Goal: Communication & Community: Answer question/provide support

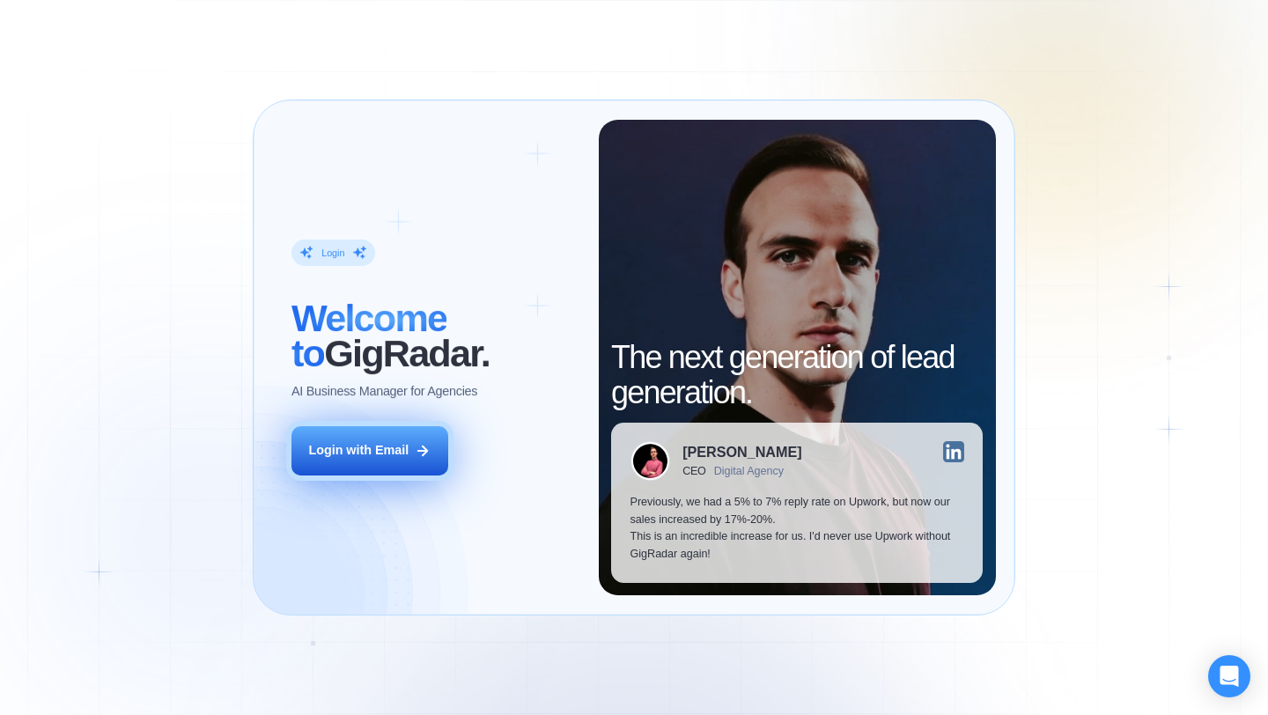
click at [352, 456] on div "Login with Email" at bounding box center [358, 451] width 100 height 18
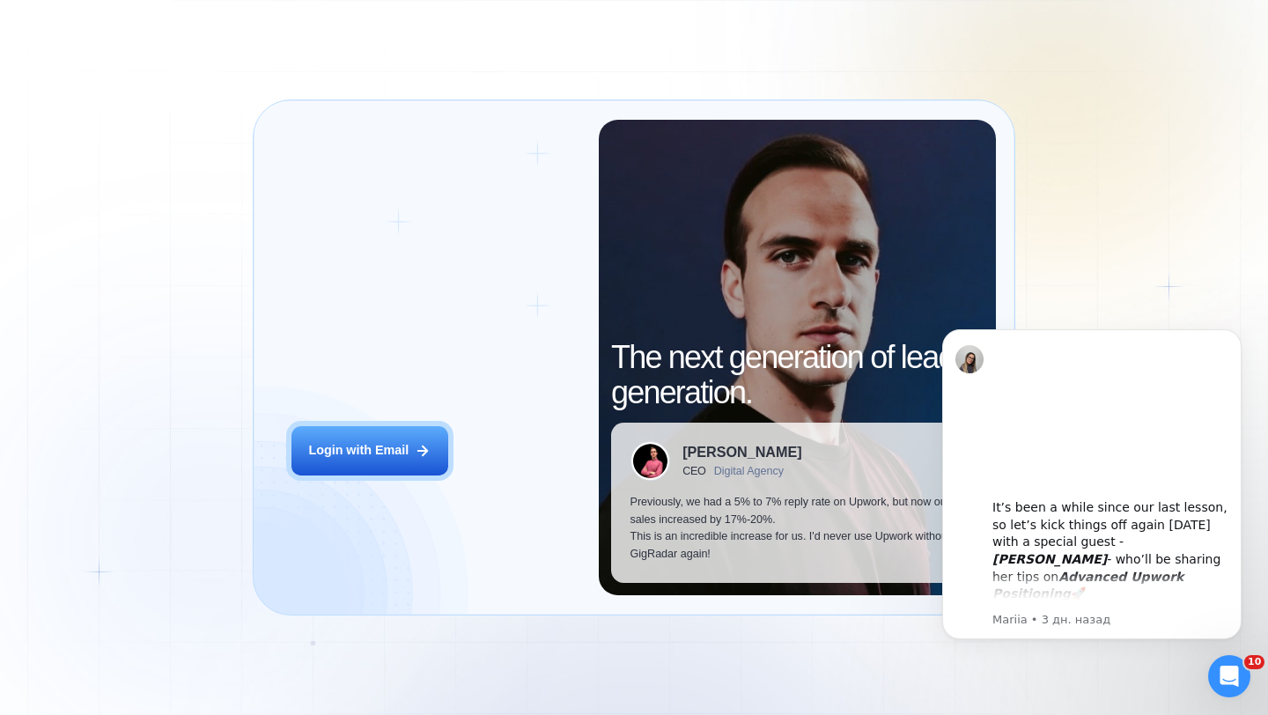
click at [1217, 686] on div "Открыть службу сообщений Intercom" at bounding box center [1229, 676] width 58 height 58
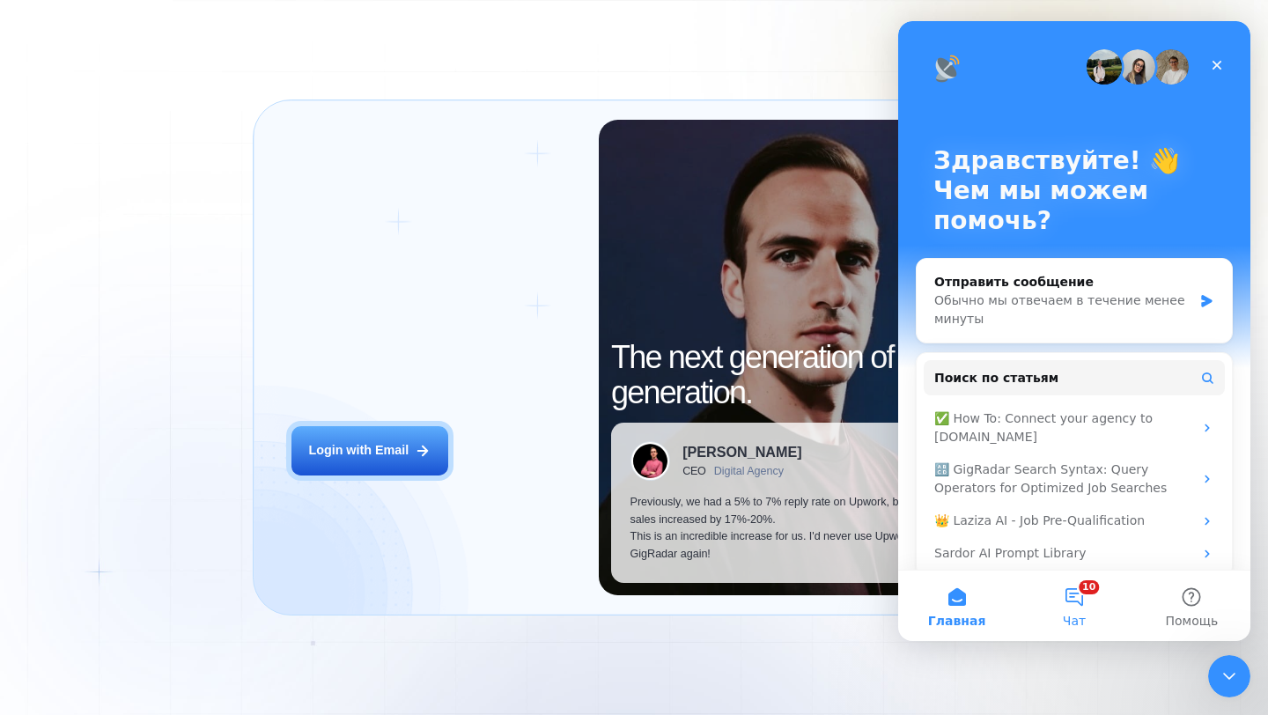
click at [1057, 604] on button "10 Чат" at bounding box center [1073, 606] width 117 height 70
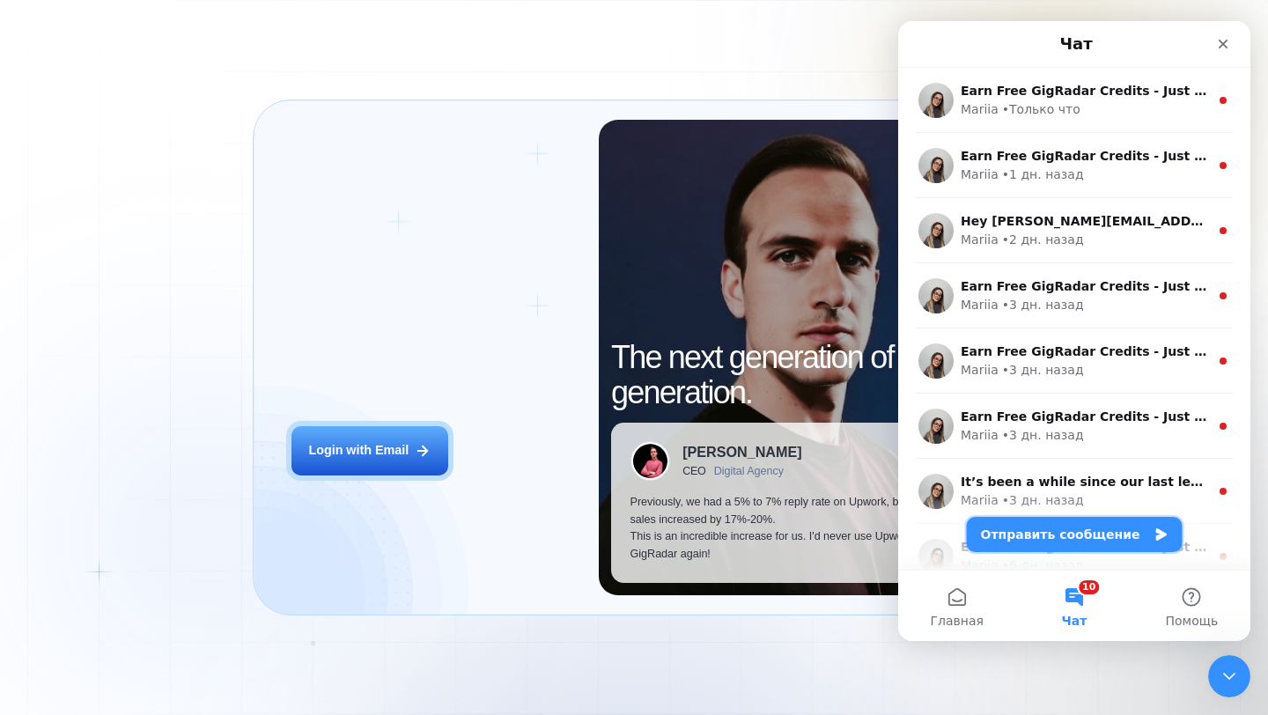
click at [1022, 540] on button "Отправить сообщение" at bounding box center [1075, 534] width 216 height 35
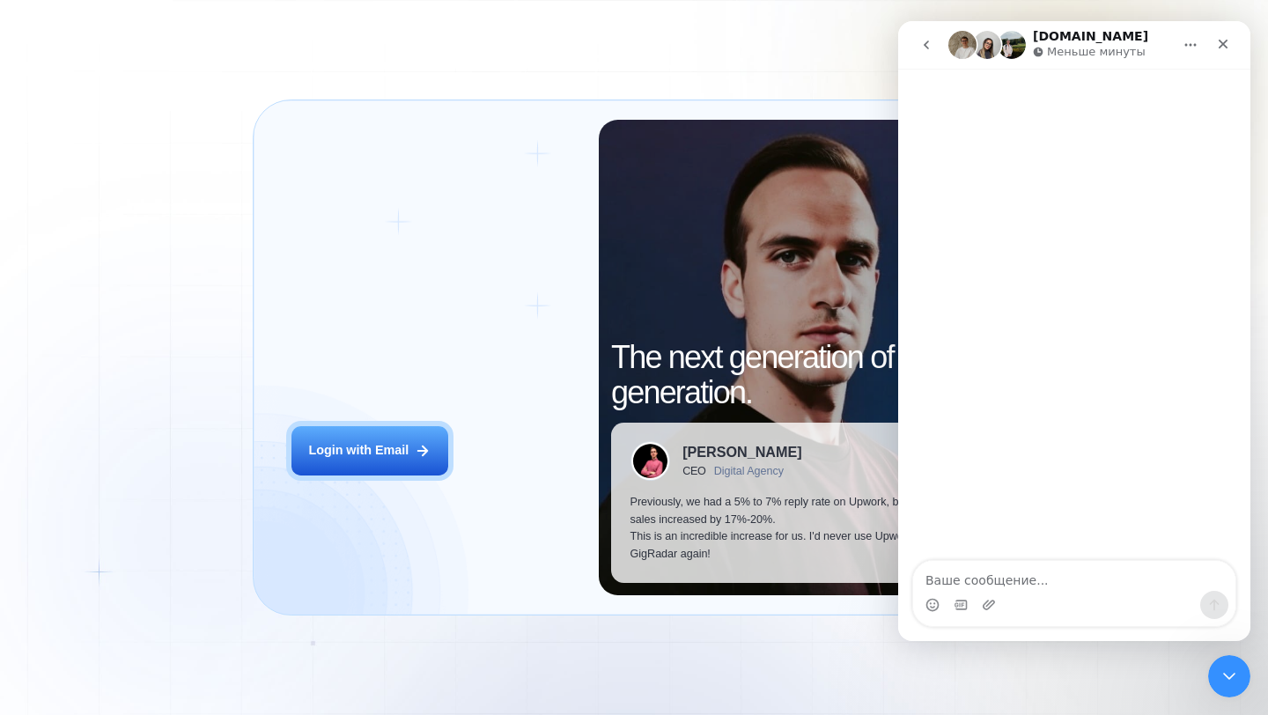
type textarea "G"
click at [969, 578] on textarea "Привет, опять проблема с логином, можно перенести оттуда Equinox," at bounding box center [1074, 567] width 322 height 48
click at [1104, 585] on textarea "Привет, опять проблема с логином, можно удалить оттуда Equinox," at bounding box center [1074, 567] width 322 height 48
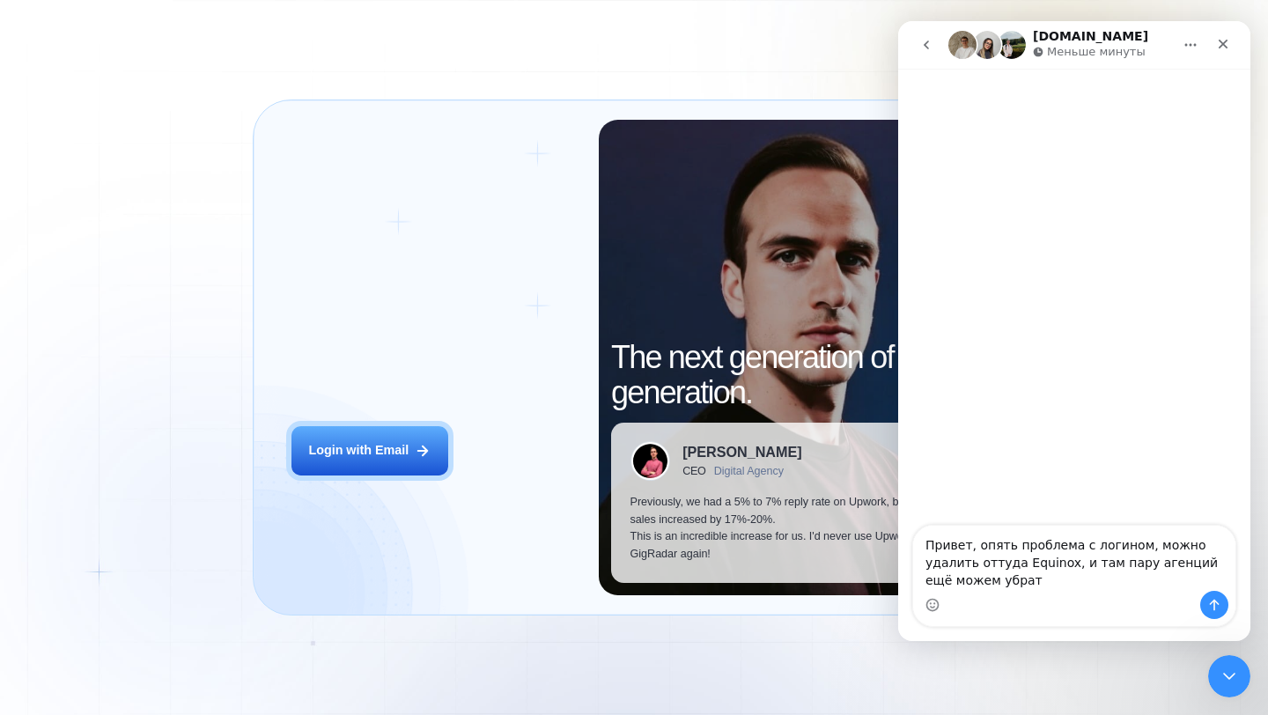
type textarea "Привет, опять проблема с логином, можно удалить оттуда Equinox, и там пару аген…"
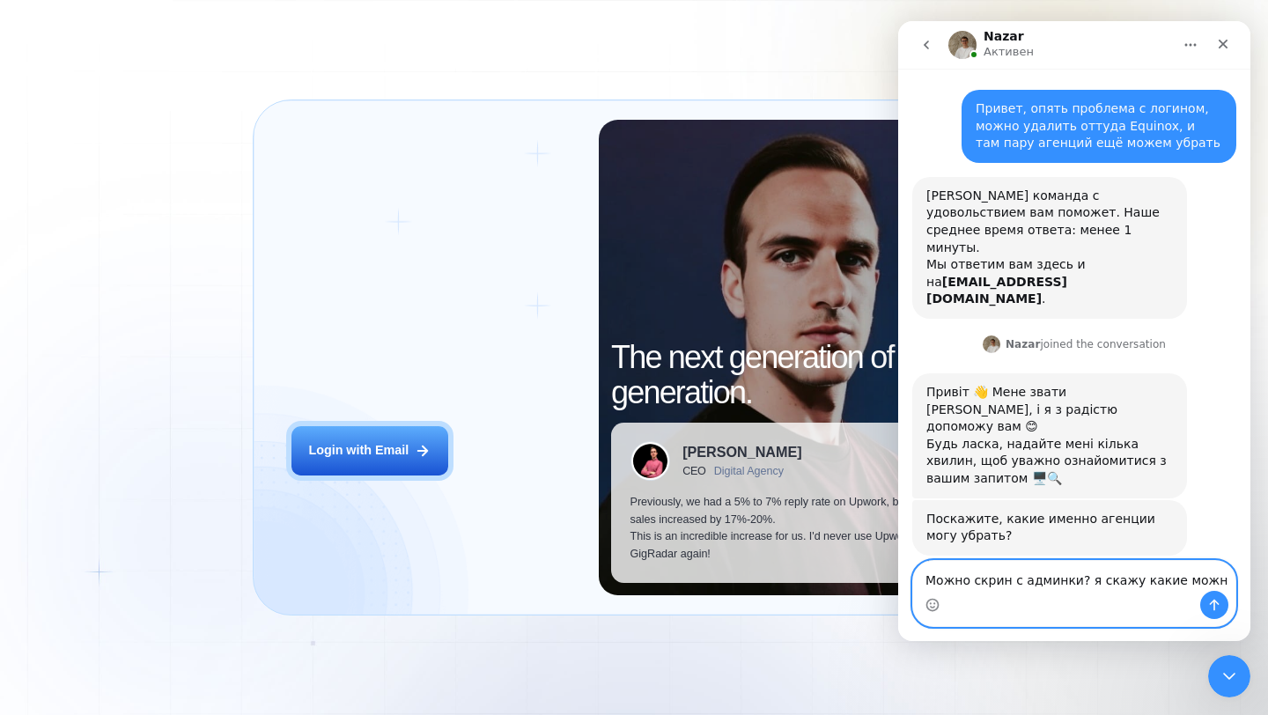
type textarea "Можно скрин с админки? я скажу какие можно"
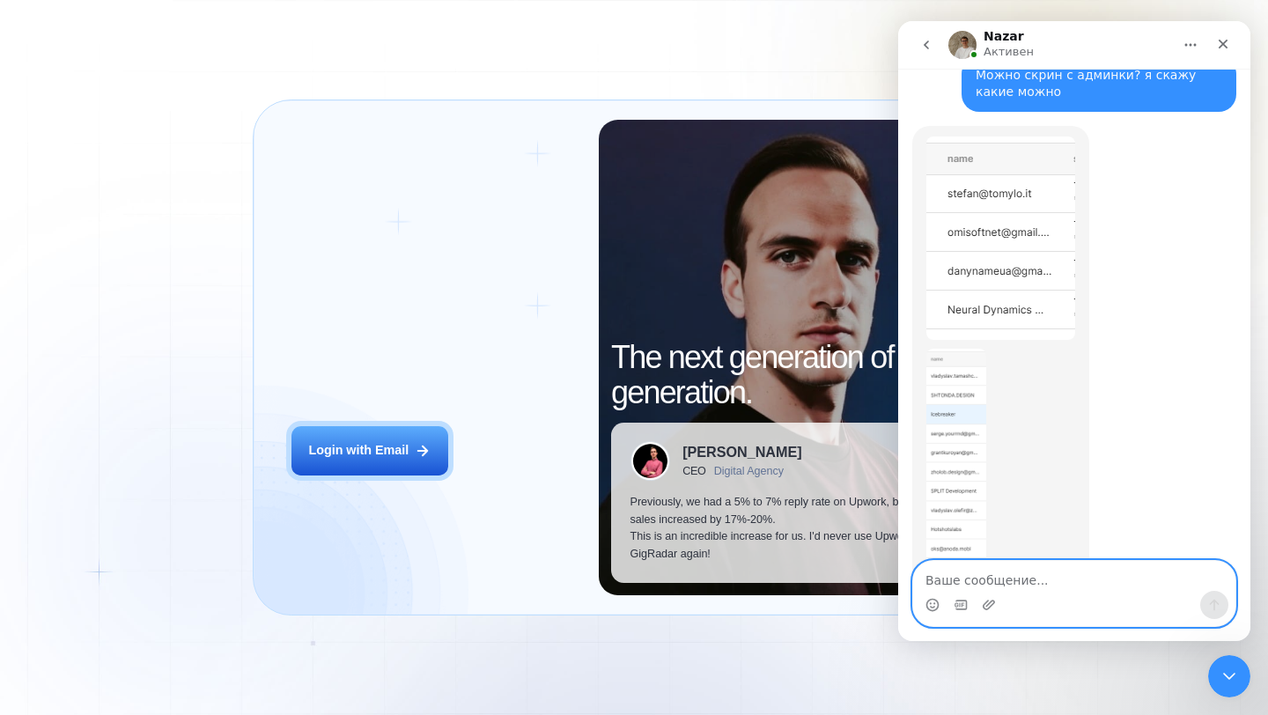
scroll to position [533, 0]
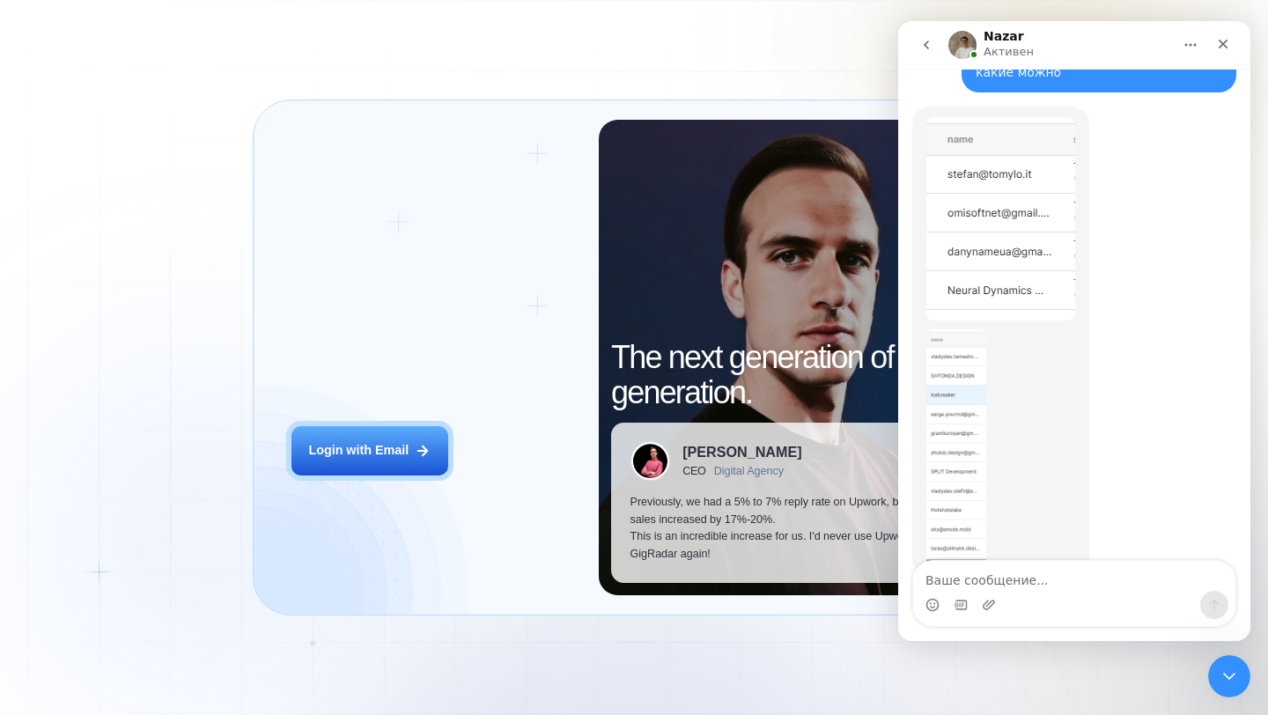
click at [991, 342] on div "Nazar говорит…" at bounding box center [1000, 447] width 149 height 236
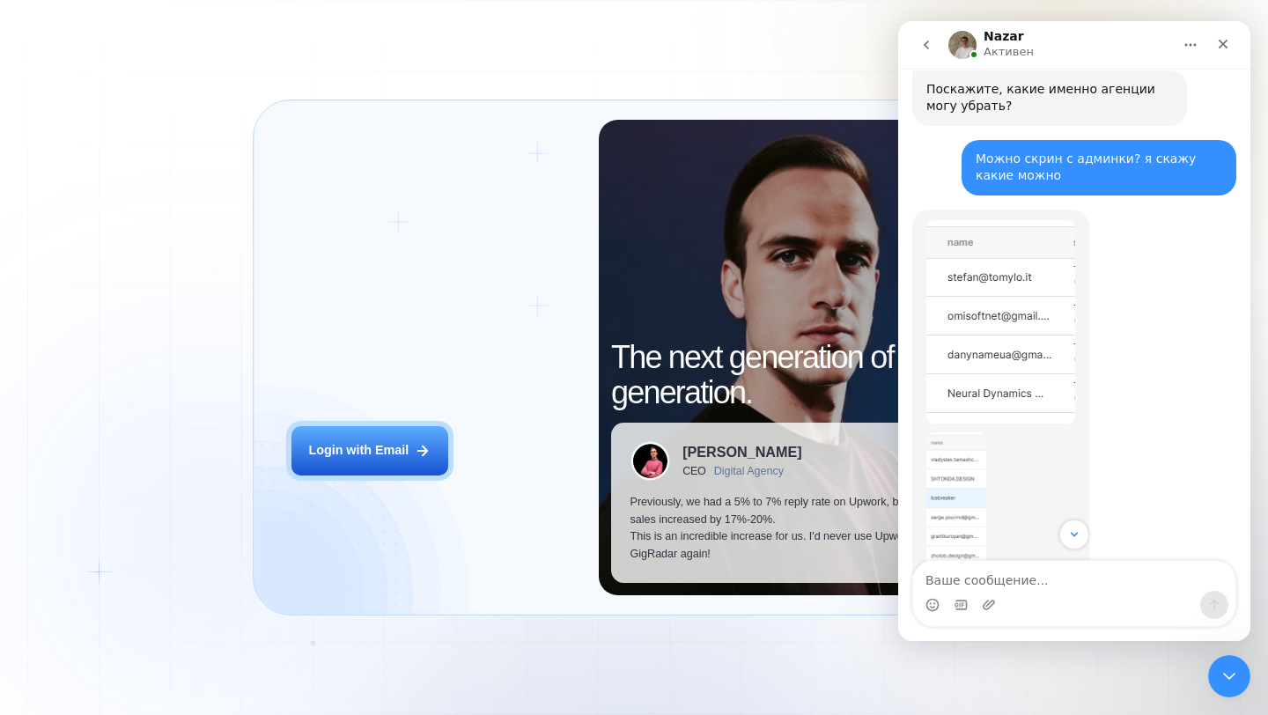
click at [1037, 254] on img "Nazar говорит…" at bounding box center [1000, 321] width 149 height 203
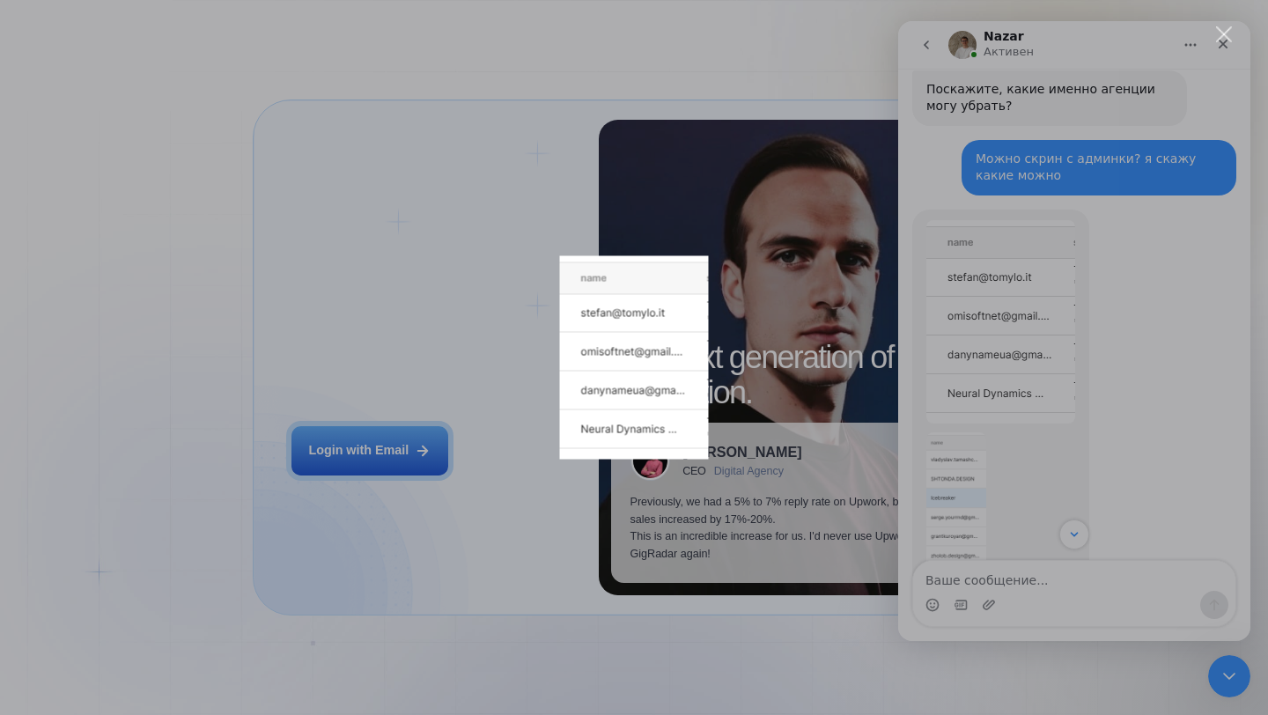
click at [960, 293] on div "Мессенджер Intercom" at bounding box center [634, 357] width 1268 height 715
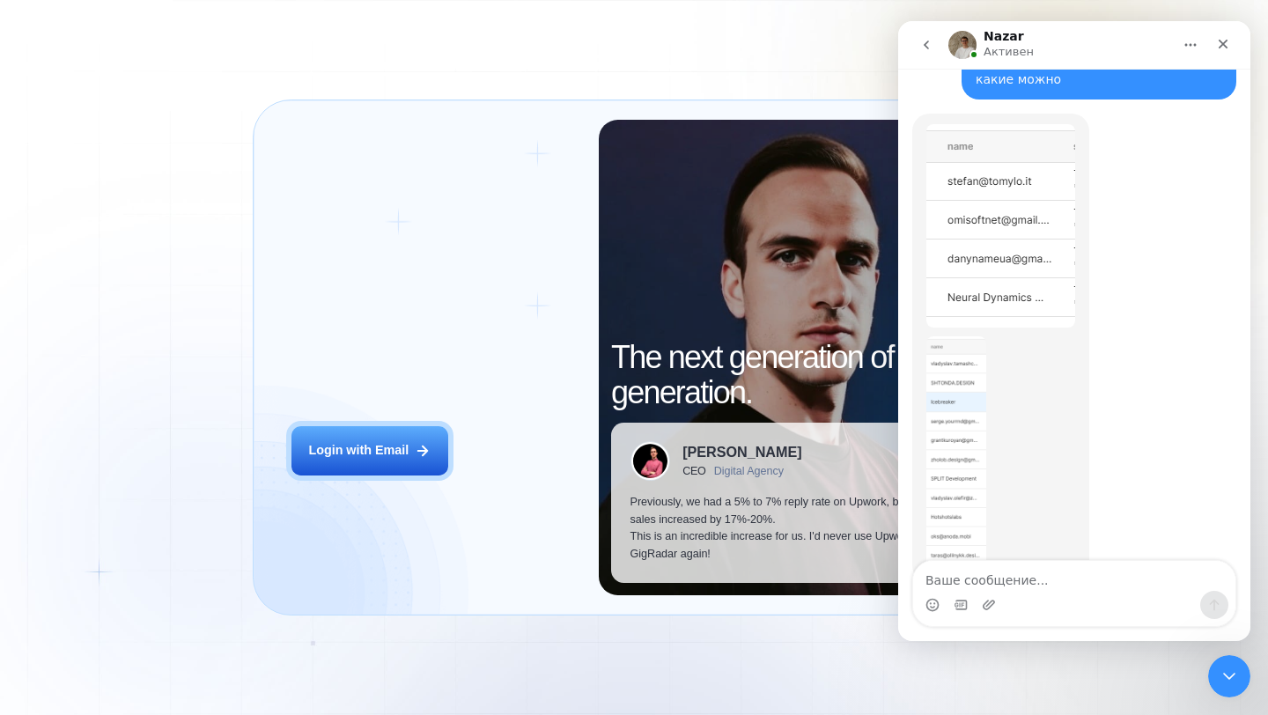
scroll to position [527, 0]
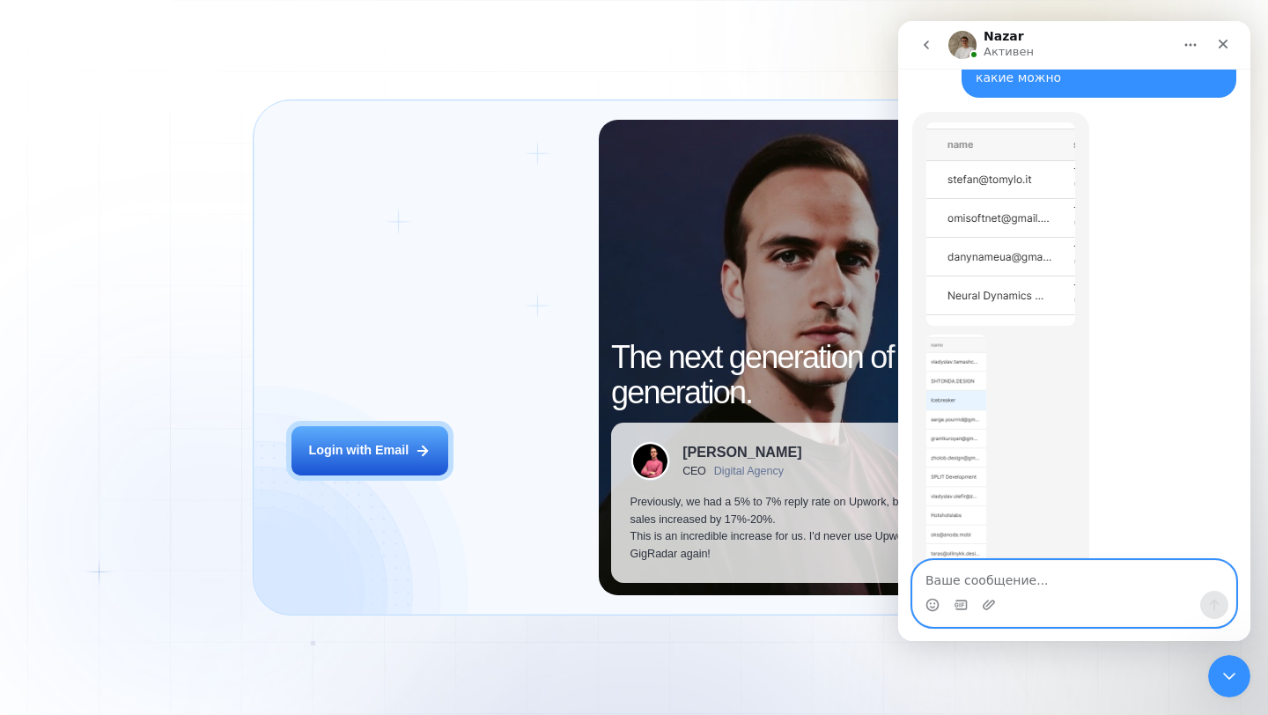
click at [1017, 574] on textarea "Ваше сообщение..." at bounding box center [1074, 576] width 322 height 30
type textarea "в"
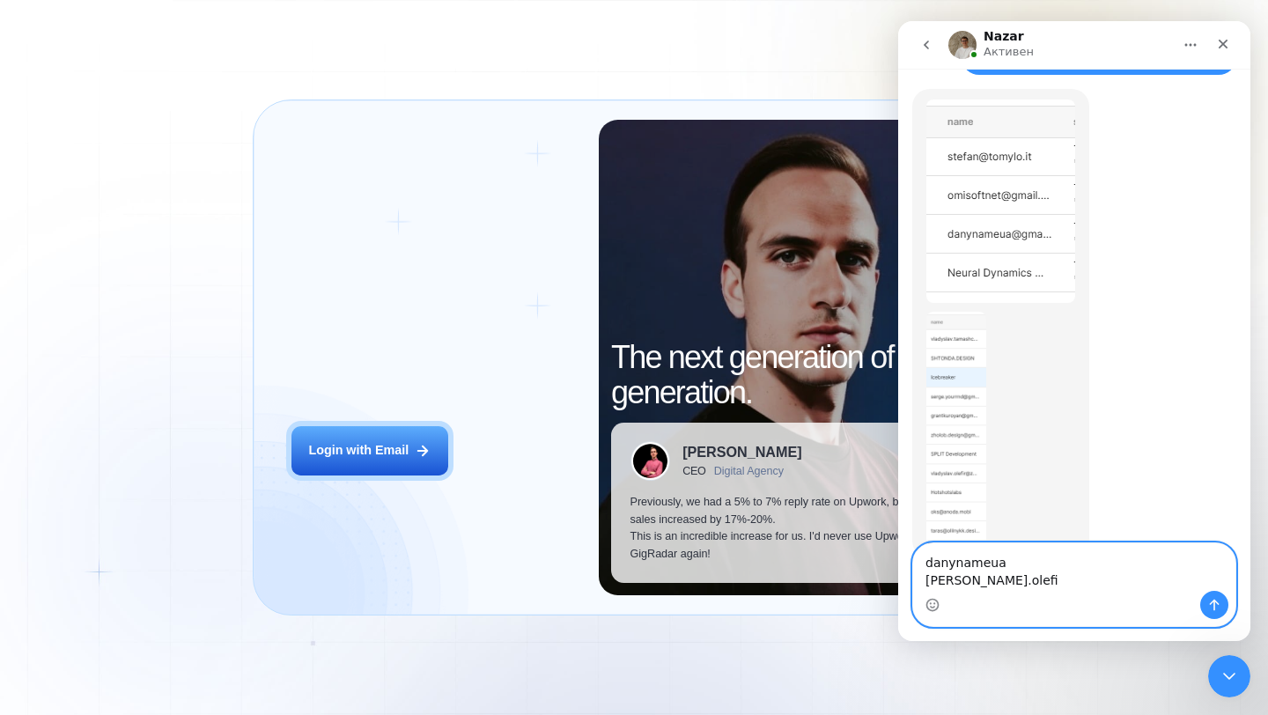
type textarea "danynameua vladyslav.olefir"
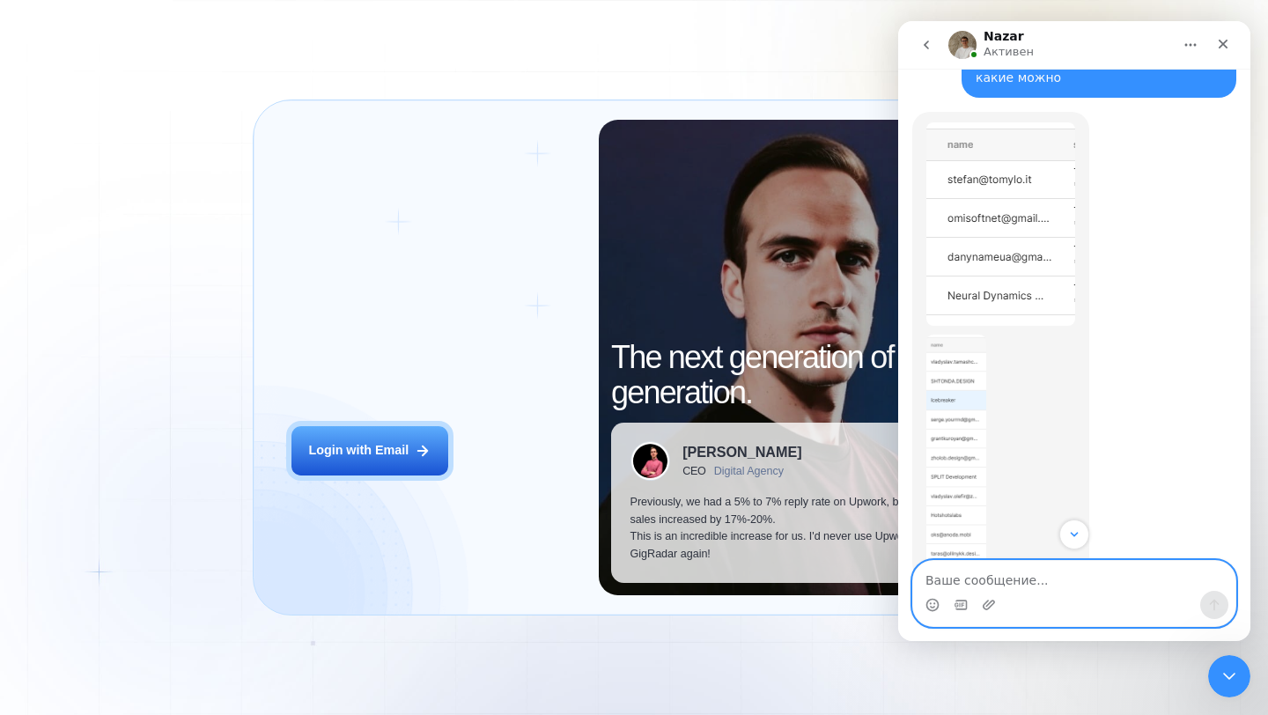
scroll to position [602, 0]
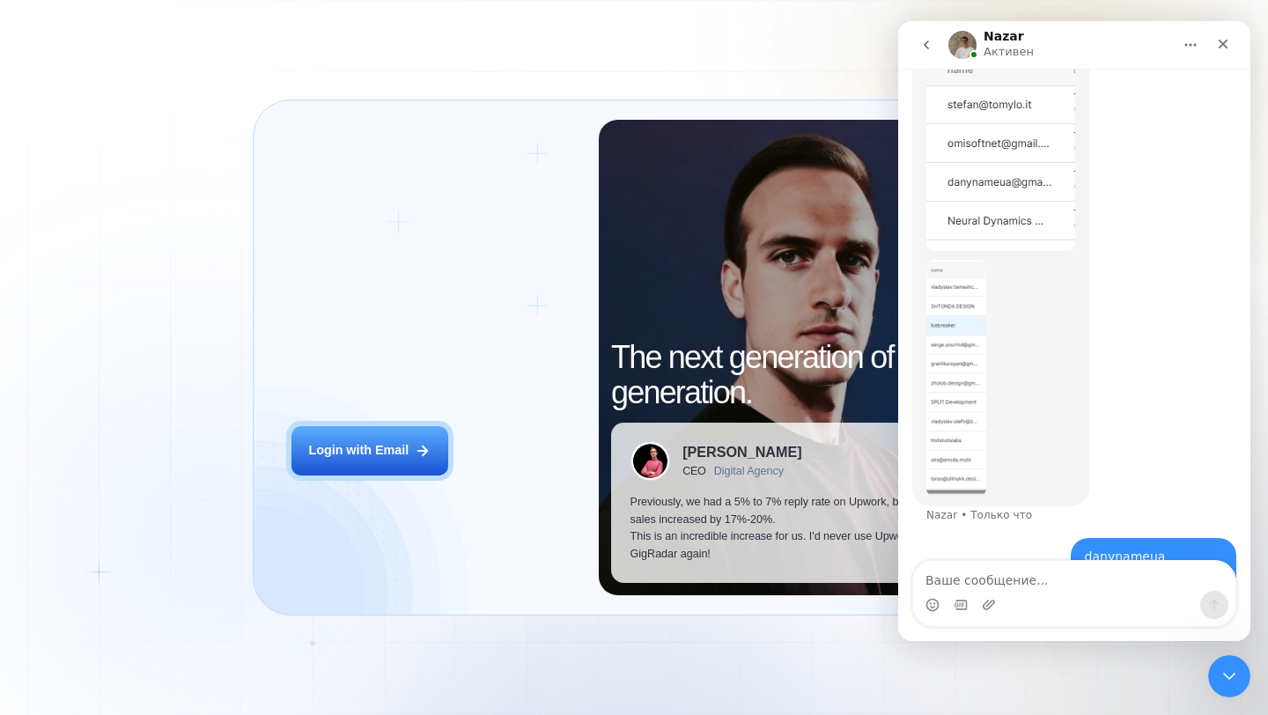
click at [970, 300] on img "Nazar говорит…" at bounding box center [956, 378] width 60 height 236
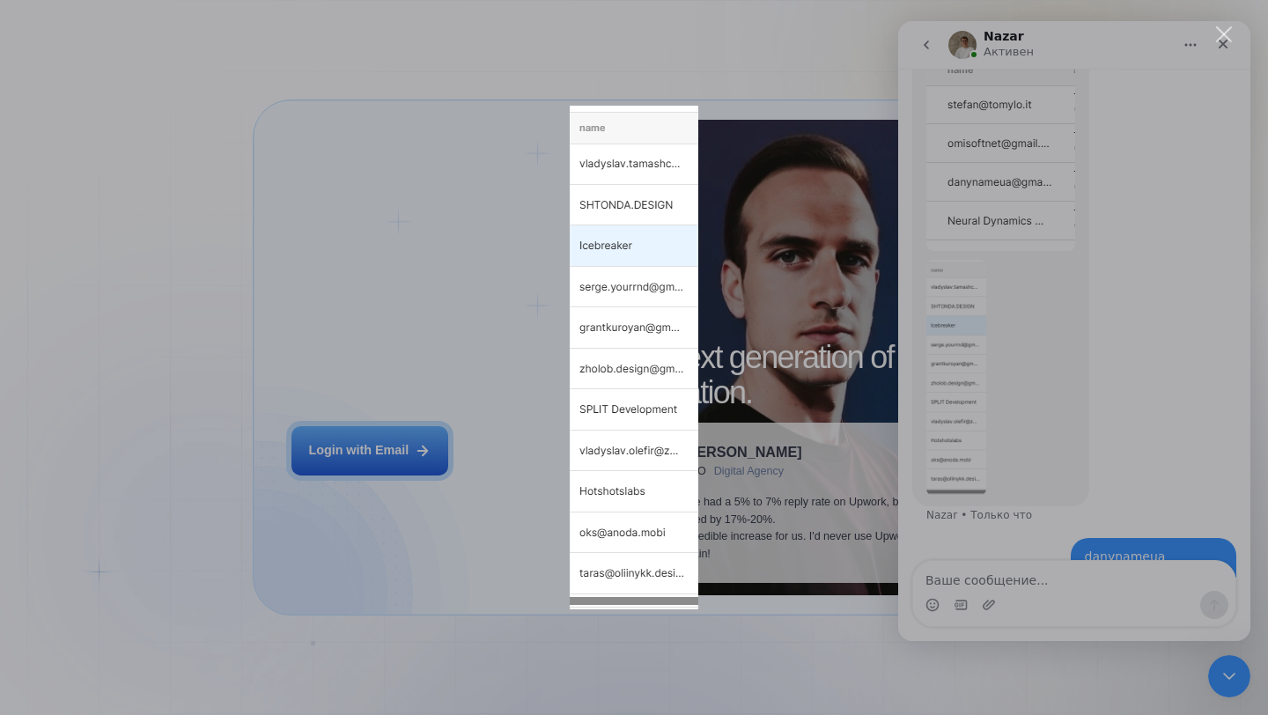
click at [970, 301] on div "Мессенджер Intercom" at bounding box center [634, 357] width 1268 height 715
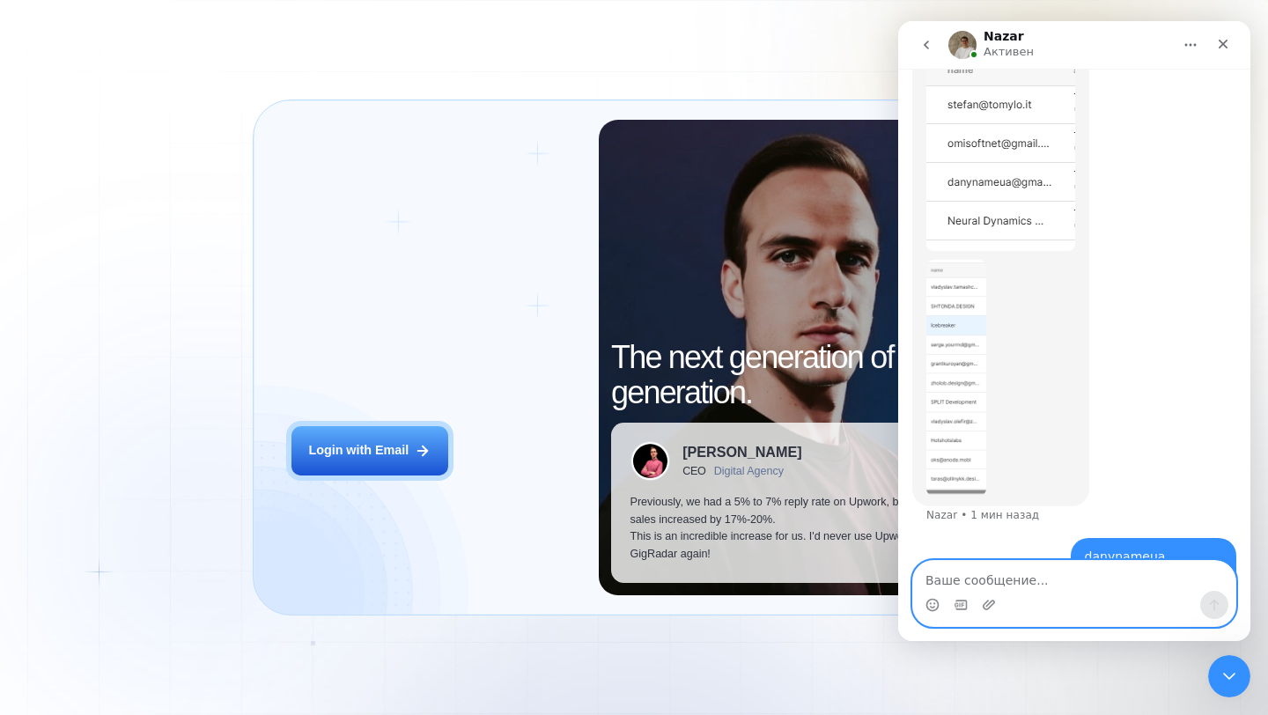
click at [1022, 574] on textarea "Ваше сообщение..." at bounding box center [1074, 576] width 322 height 30
type textarea "[PERSON_NAME].yourrnd"
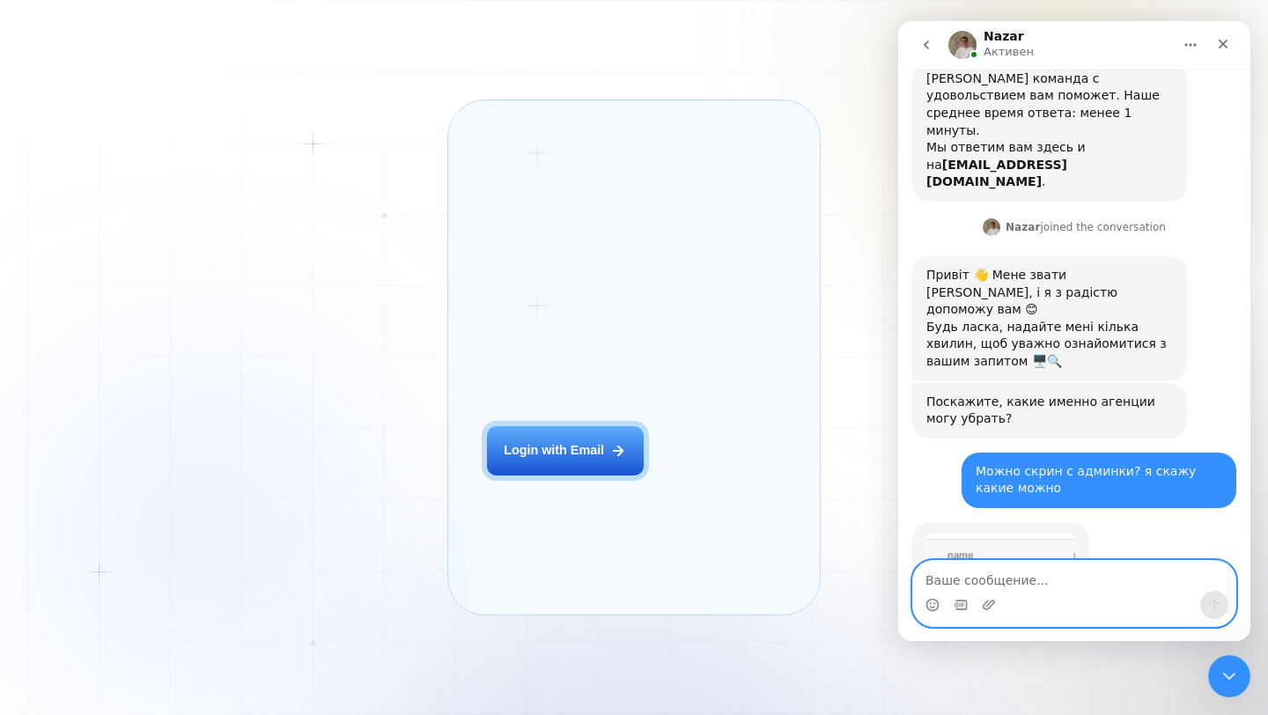
scroll to position [712, 0]
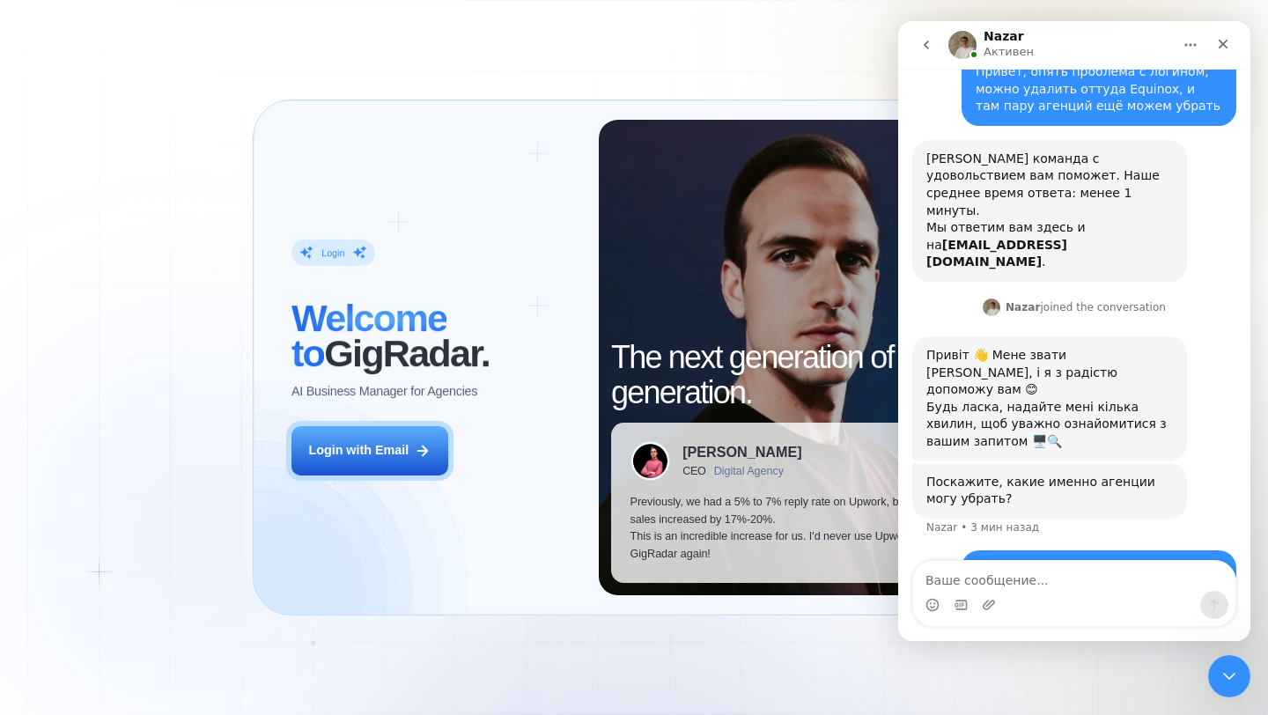
scroll to position [49, 0]
